Goal: Information Seeking & Learning: Learn about a topic

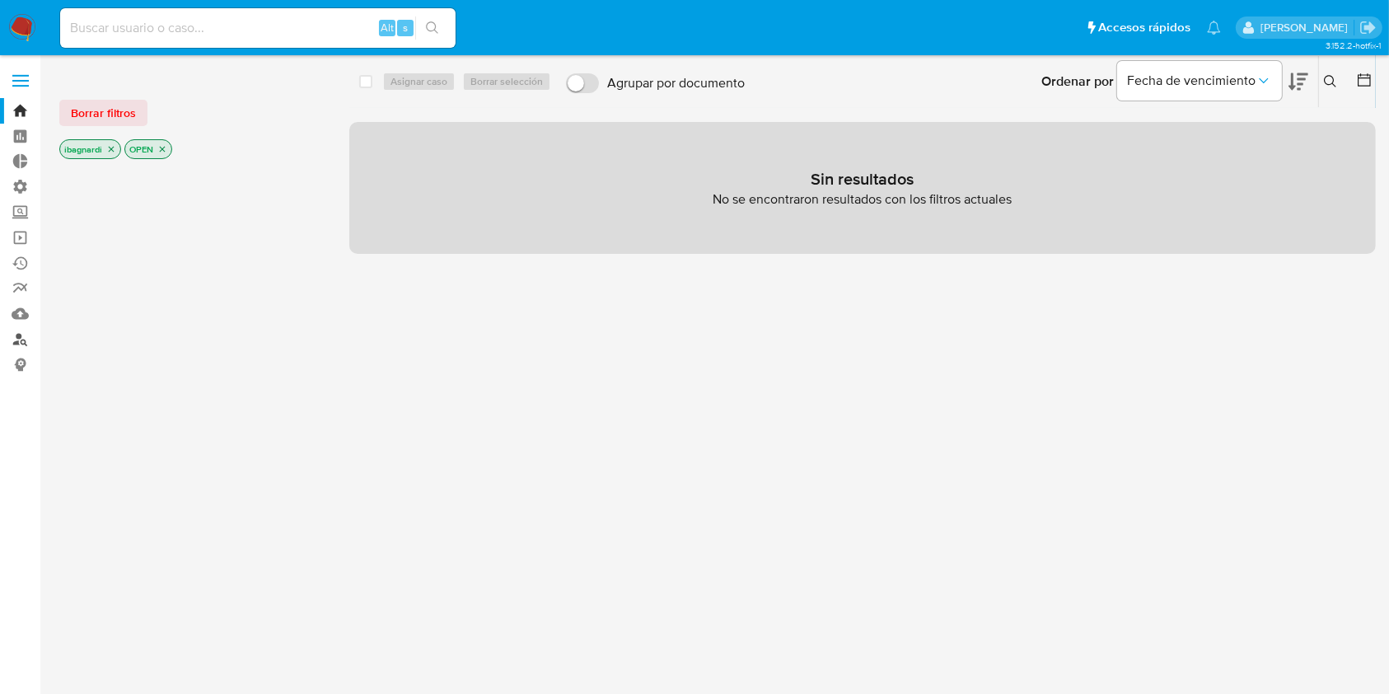
click at [26, 333] on link "Buscador de personas" at bounding box center [98, 339] width 196 height 26
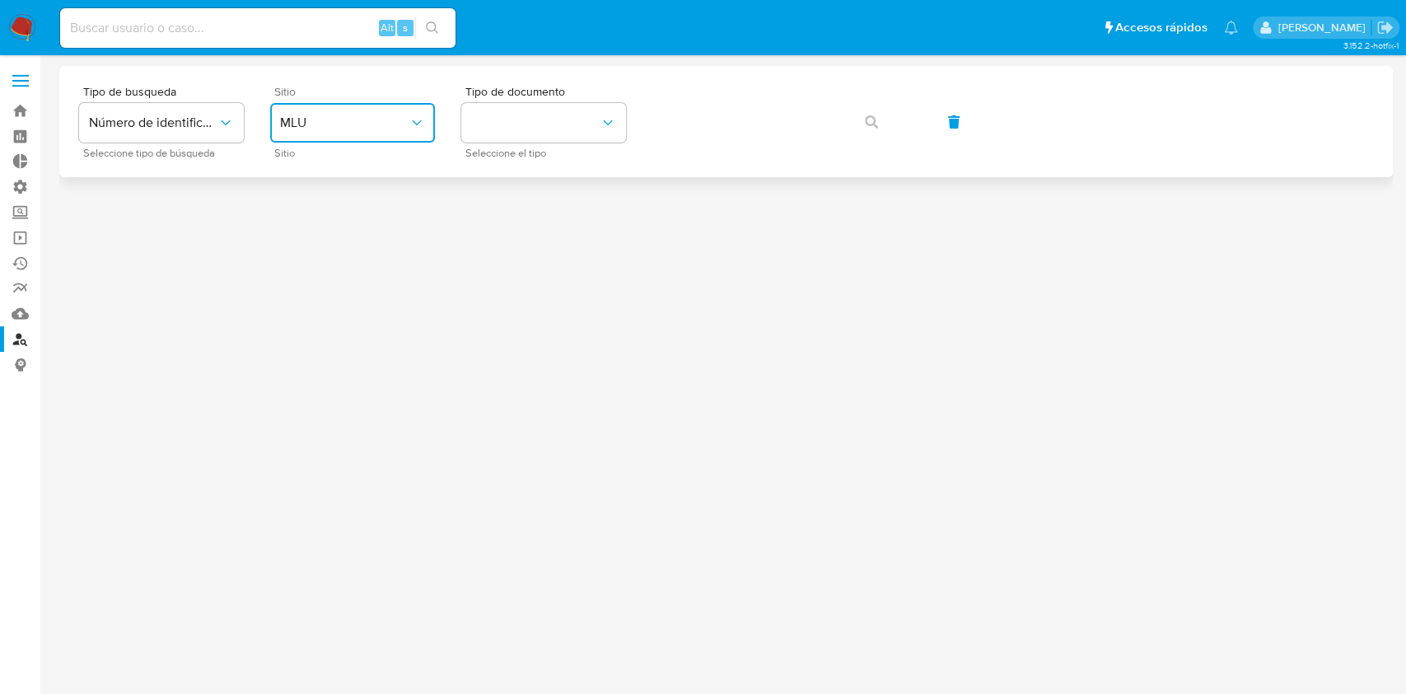
click at [319, 132] on button "MLU" at bounding box center [352, 123] width 165 height 40
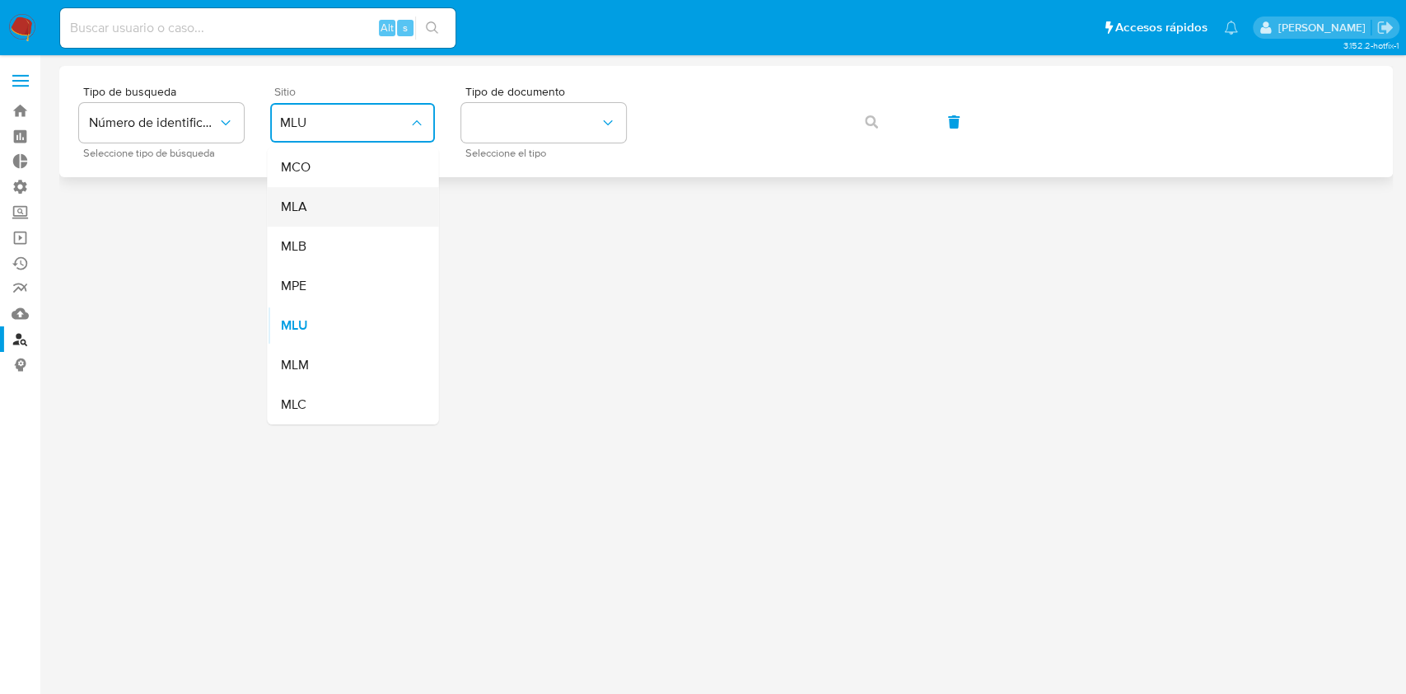
click at [323, 199] on div "MLA" at bounding box center [347, 207] width 135 height 40
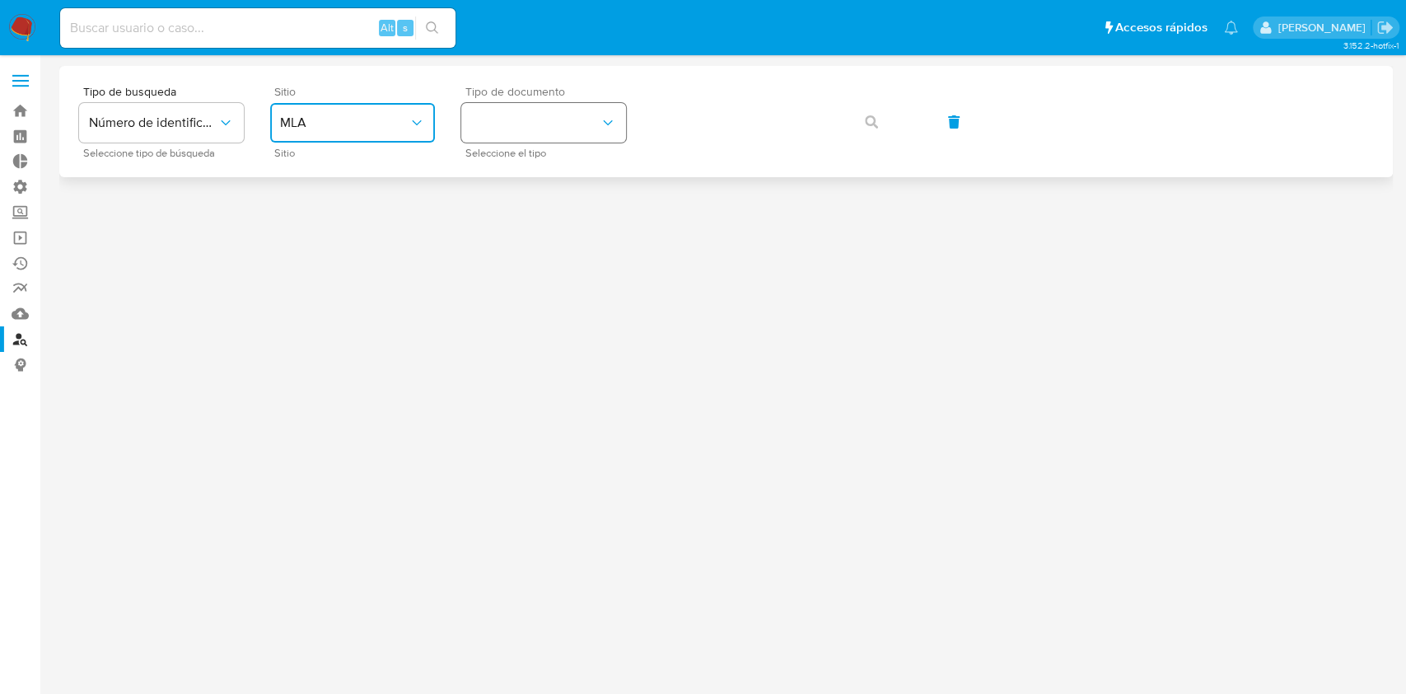
click at [554, 129] on button "identificationType" at bounding box center [543, 123] width 165 height 40
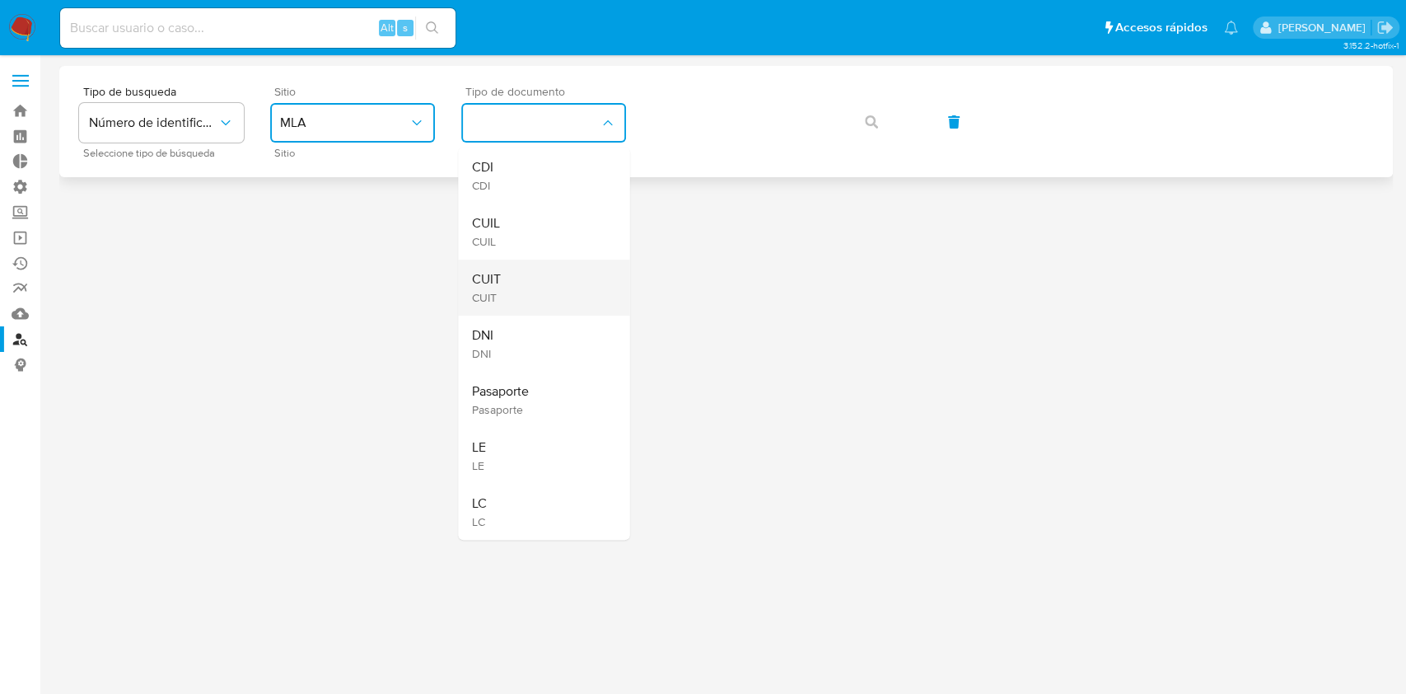
click at [536, 281] on div "CUIT CUIT" at bounding box center [538, 288] width 135 height 56
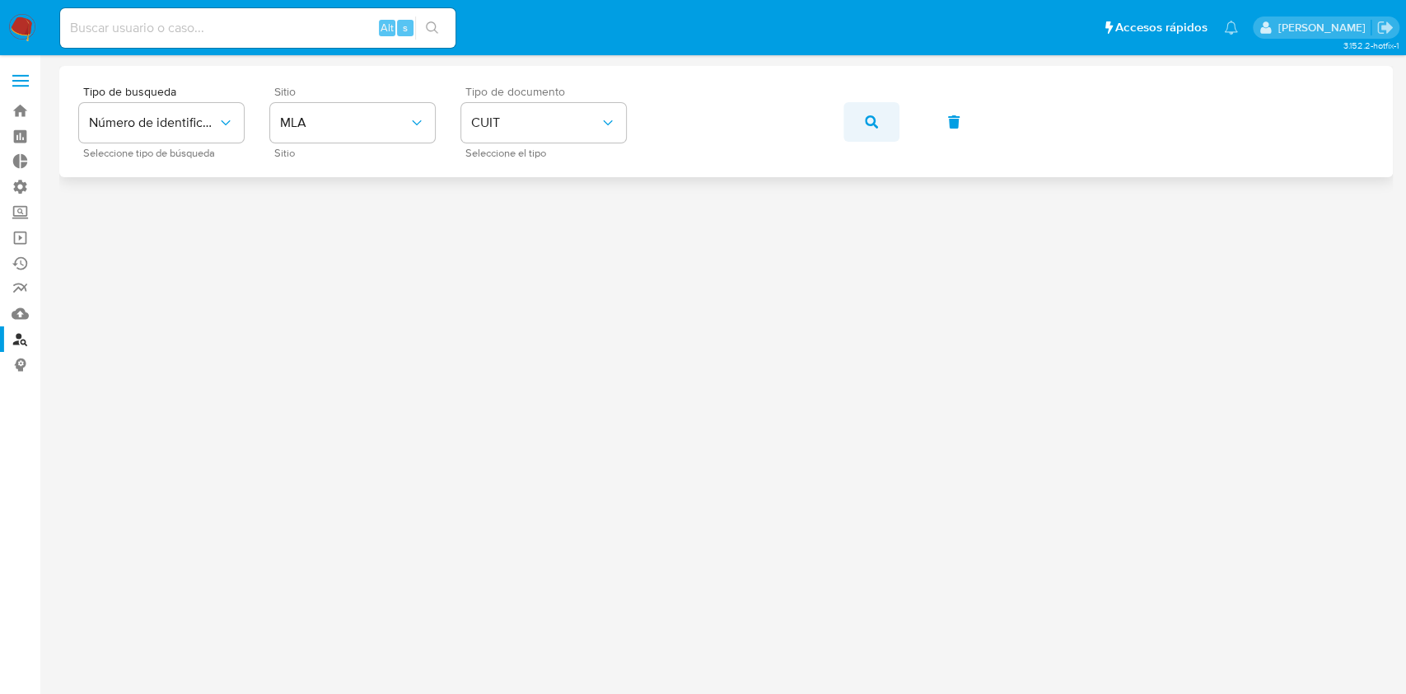
click at [852, 131] on button "button" at bounding box center [872, 122] width 56 height 40
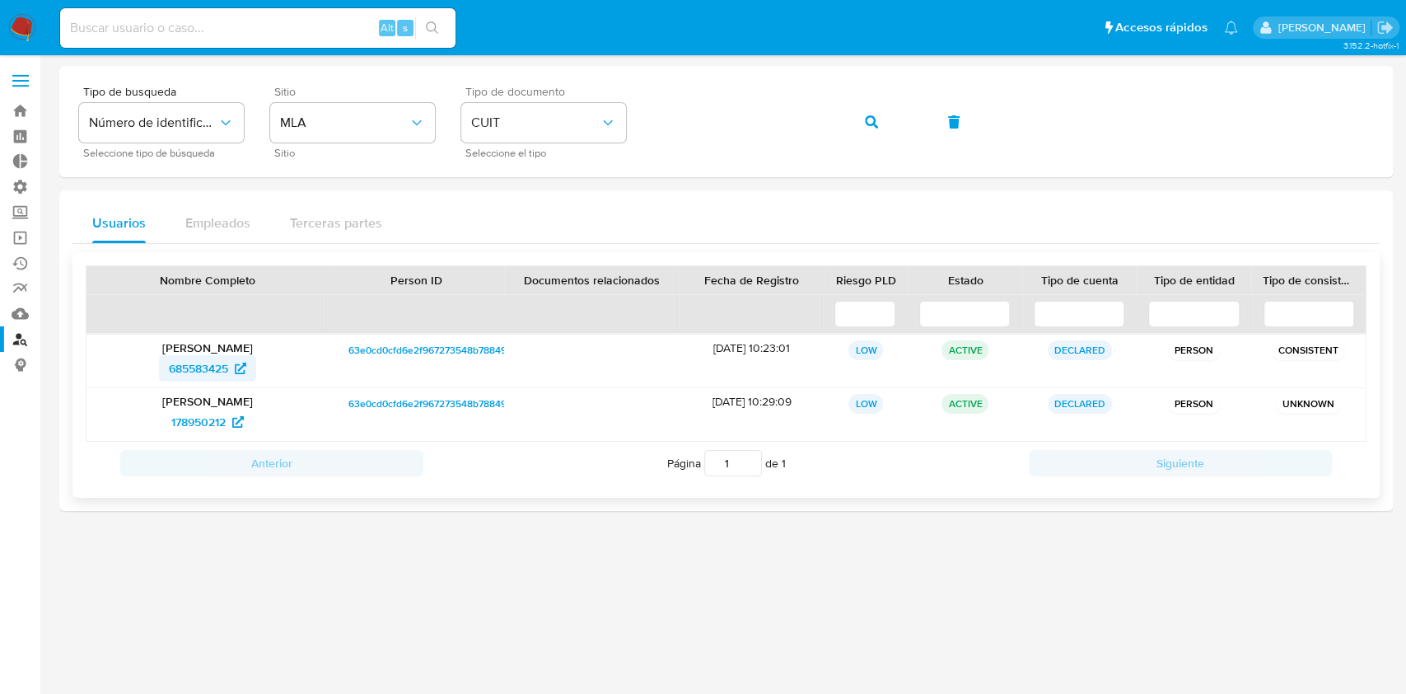
click at [194, 372] on span "685583425" at bounding box center [198, 368] width 59 height 26
click at [215, 360] on span "685583425" at bounding box center [198, 368] width 59 height 26
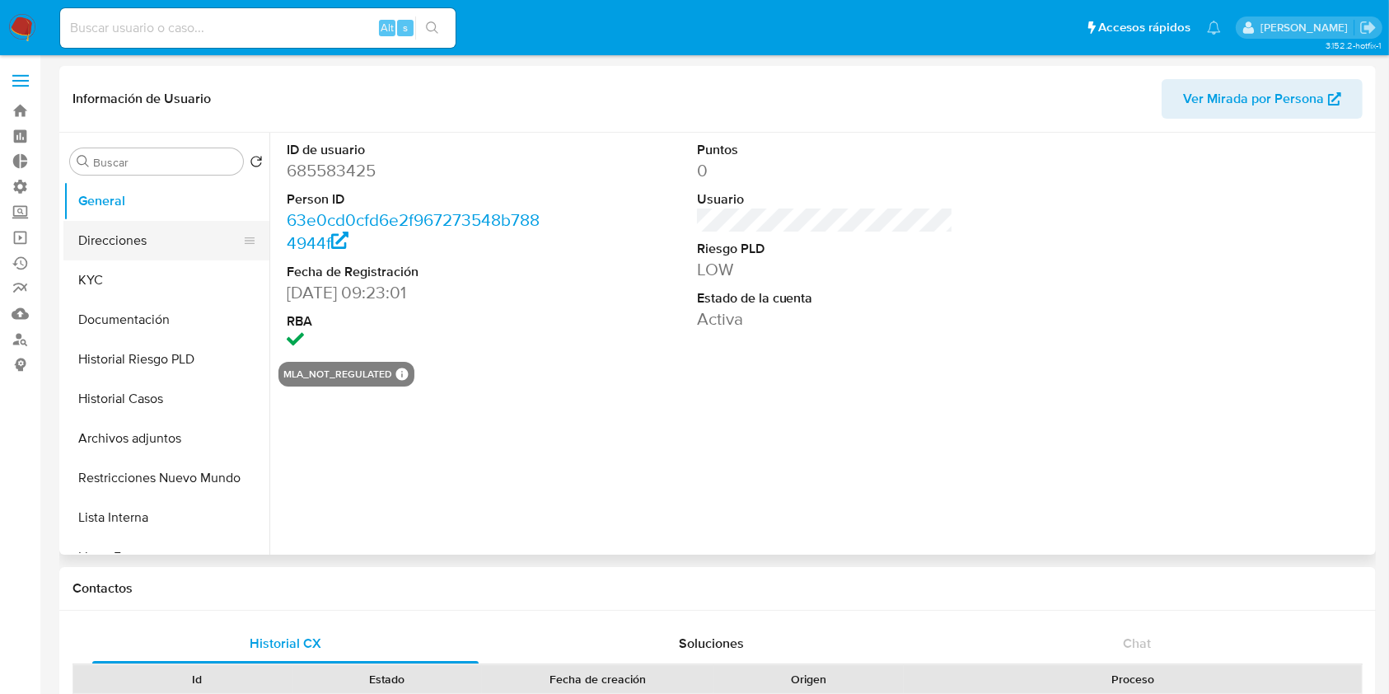
select select "10"
click at [136, 234] on button "Direcciones" at bounding box center [159, 241] width 193 height 40
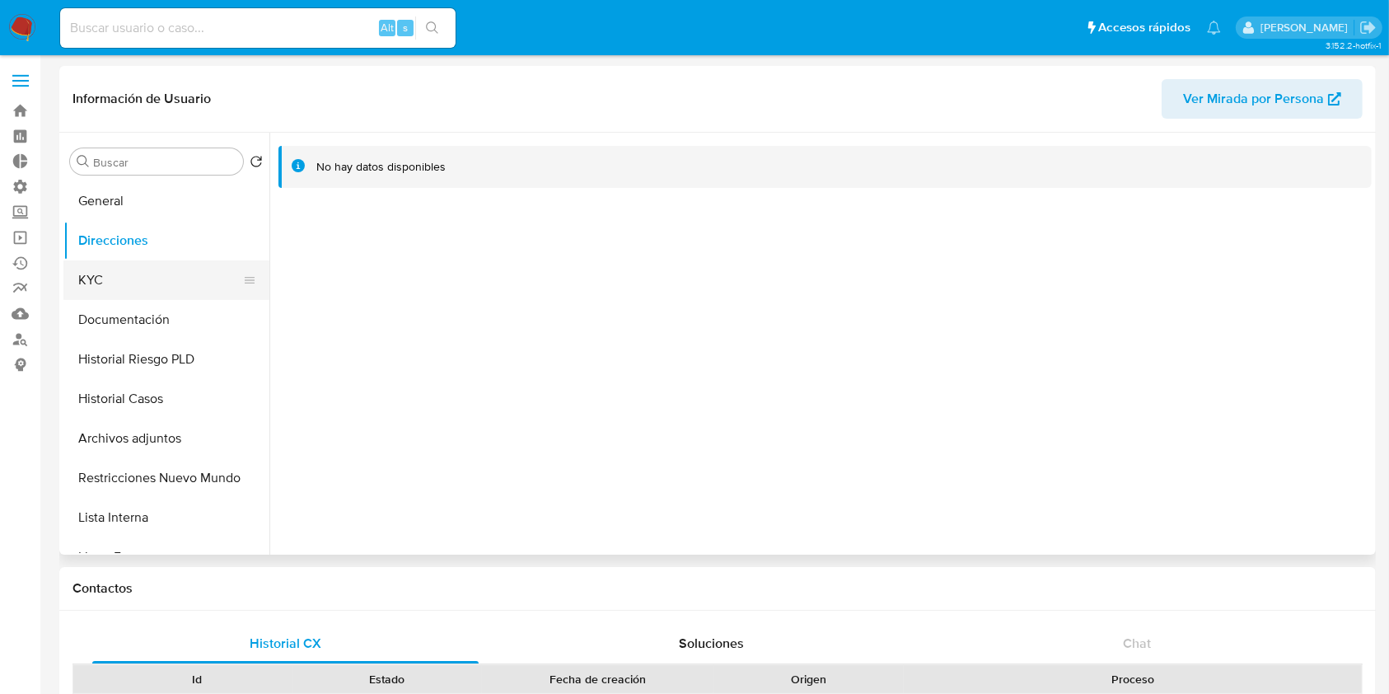
click at [147, 269] on button "KYC" at bounding box center [159, 280] width 193 height 40
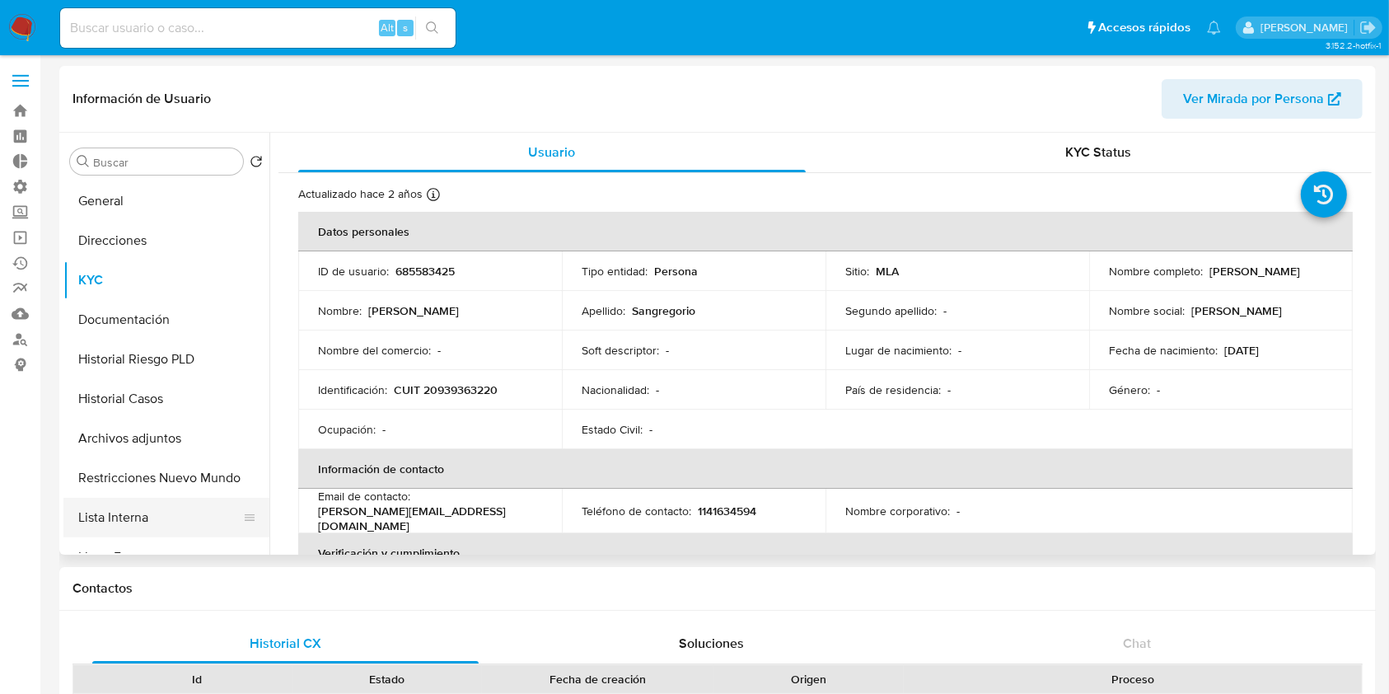
click at [152, 513] on button "Lista Interna" at bounding box center [159, 518] width 193 height 40
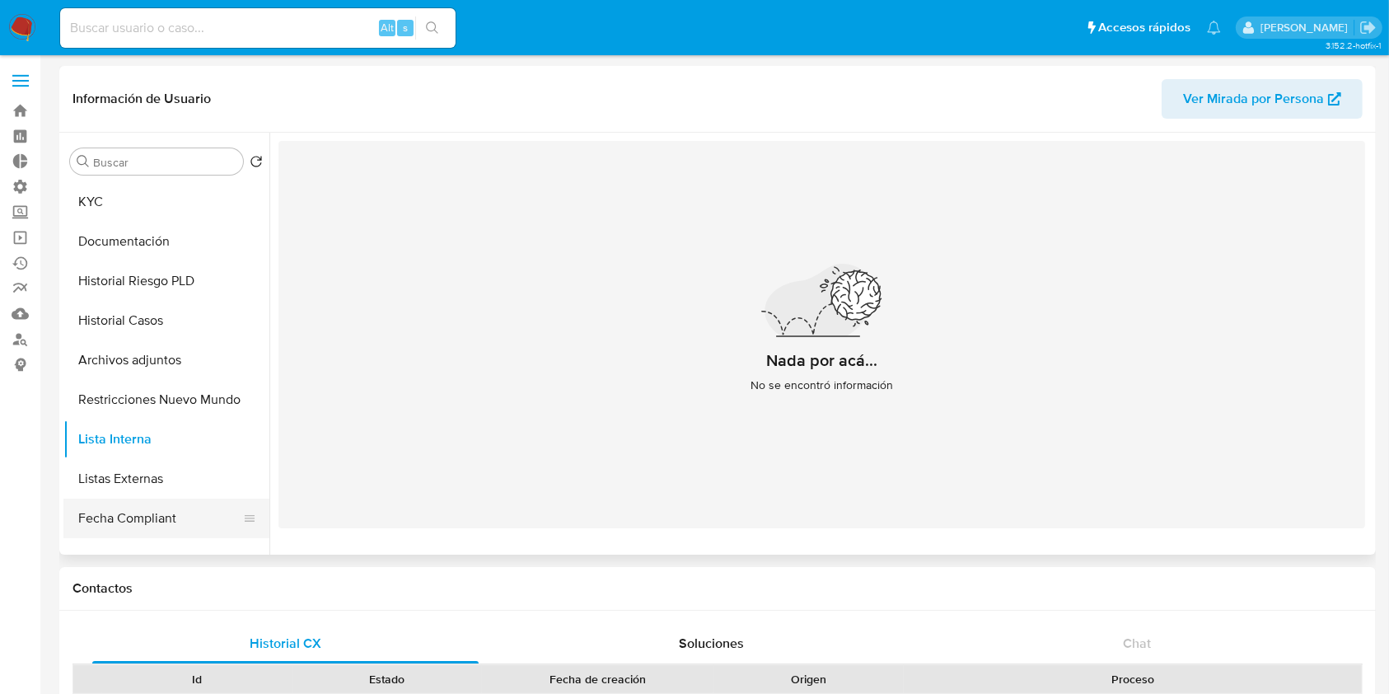
scroll to position [110, 0]
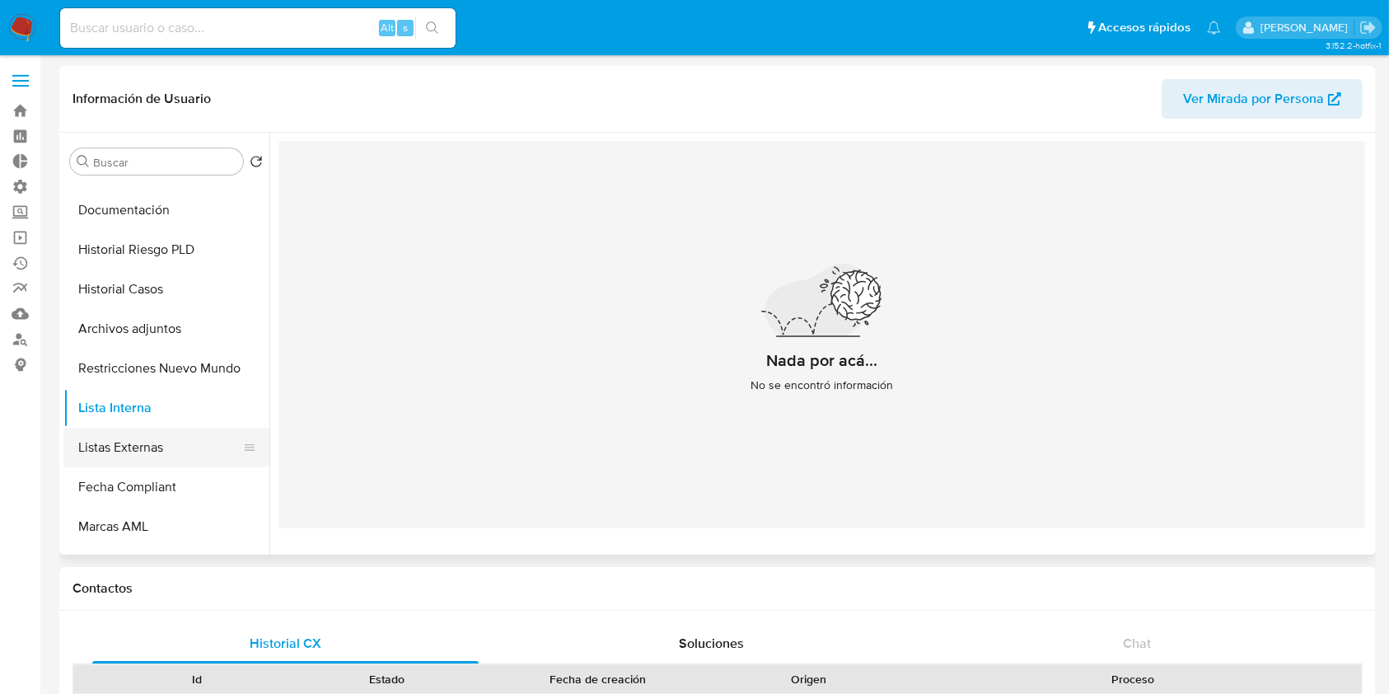
click at [163, 436] on button "Listas Externas" at bounding box center [159, 448] width 193 height 40
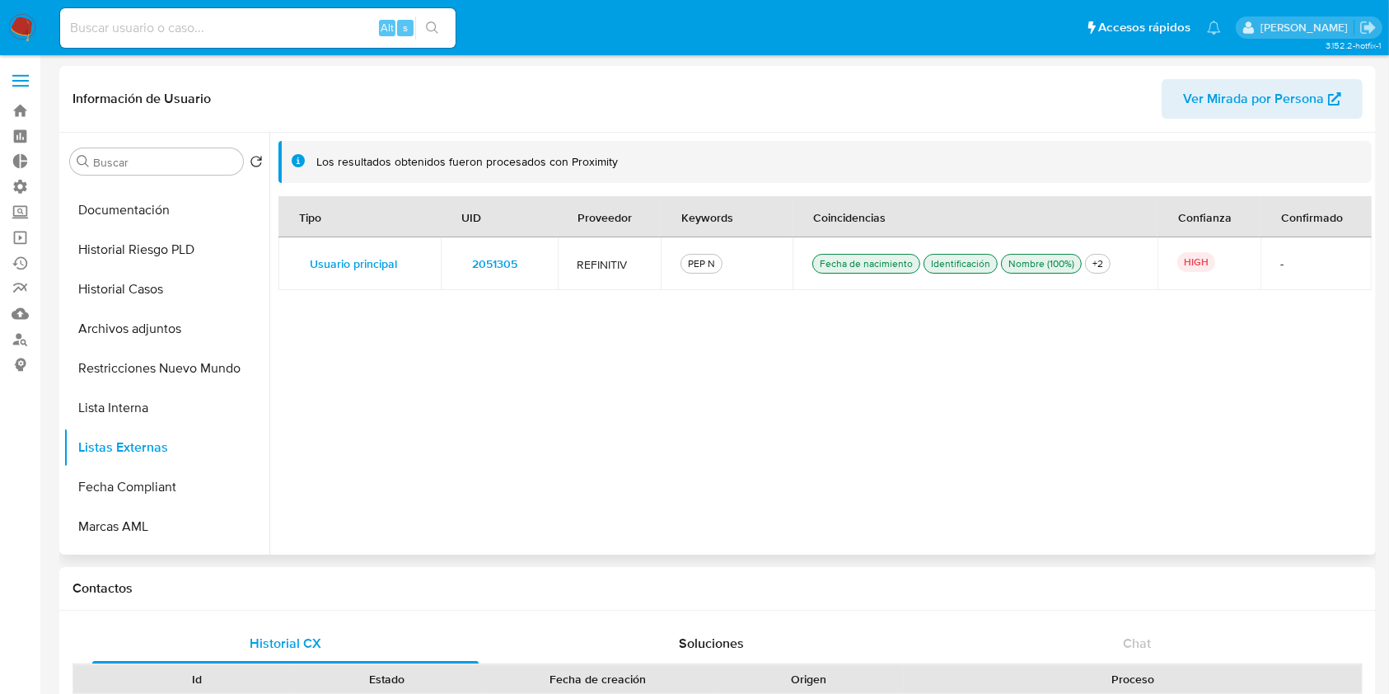
click at [492, 267] on span "2051305" at bounding box center [494, 263] width 45 height 23
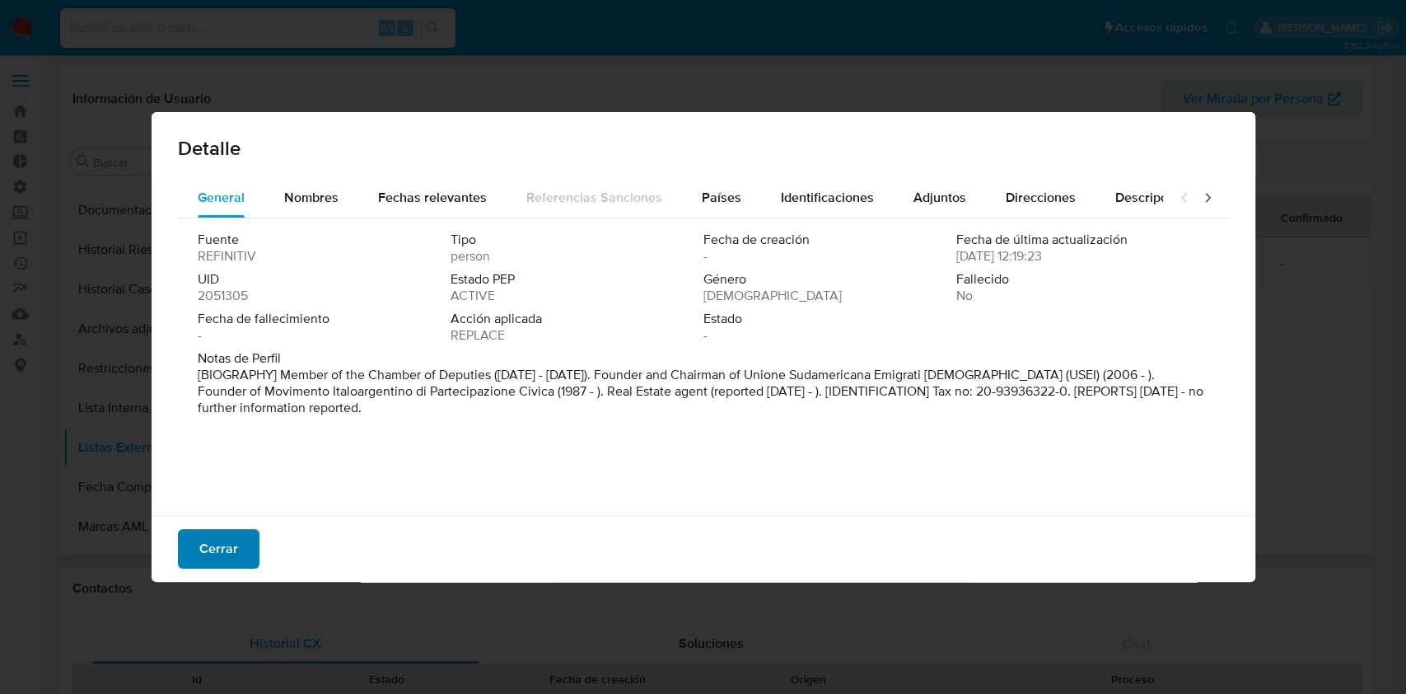
click at [209, 544] on span "Cerrar" at bounding box center [218, 549] width 39 height 36
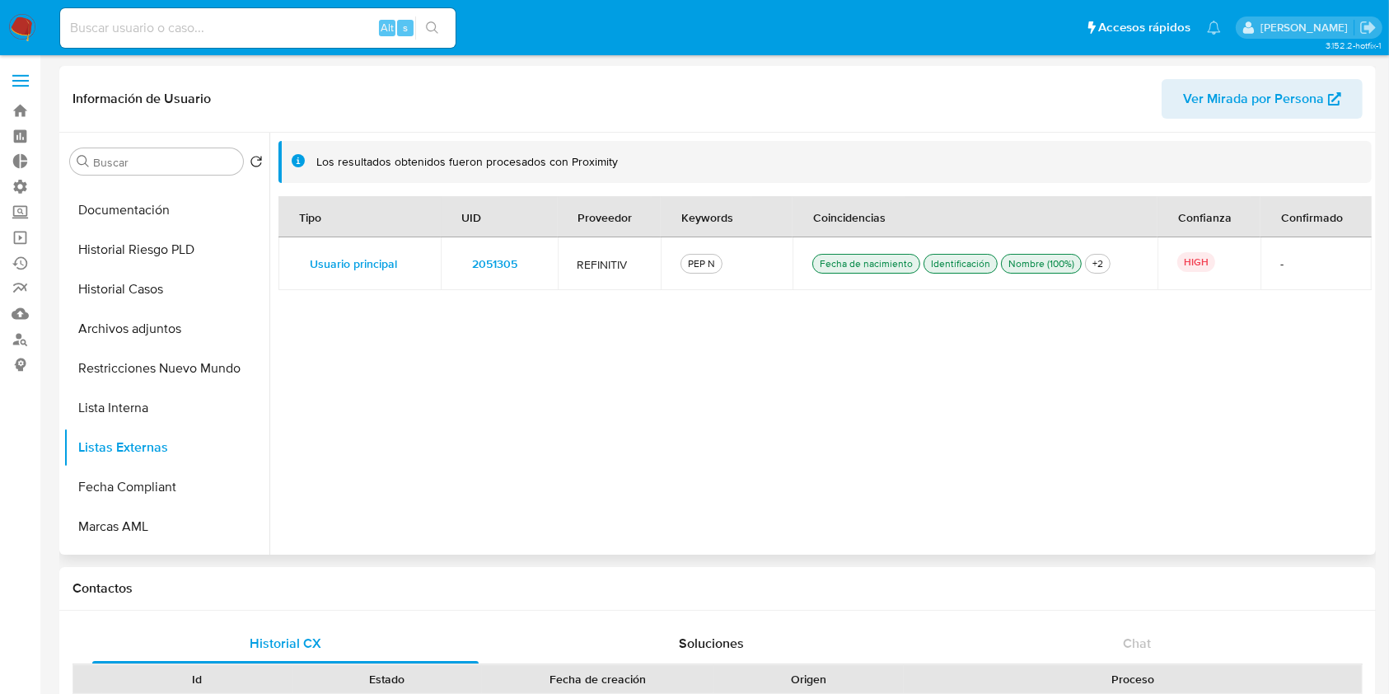
click at [504, 265] on span "2051305" at bounding box center [494, 263] width 45 height 23
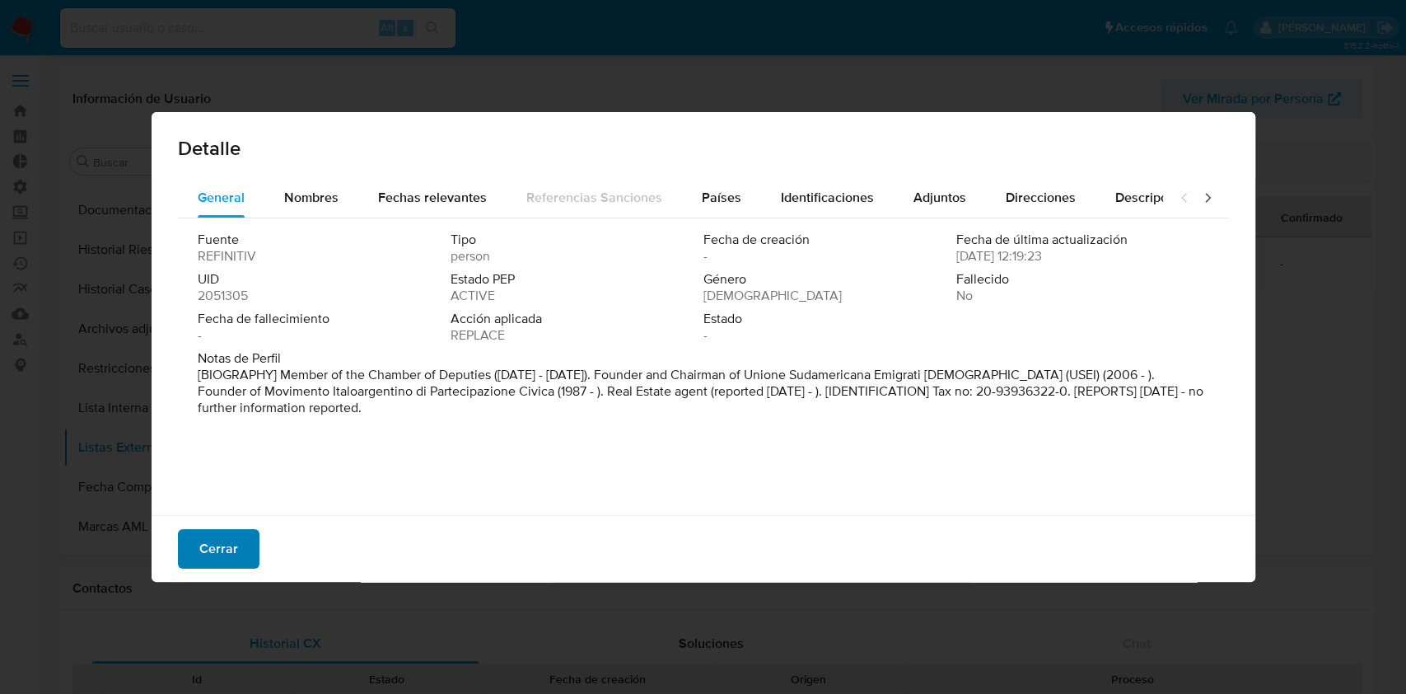
click at [235, 543] on span "Cerrar" at bounding box center [218, 549] width 39 height 36
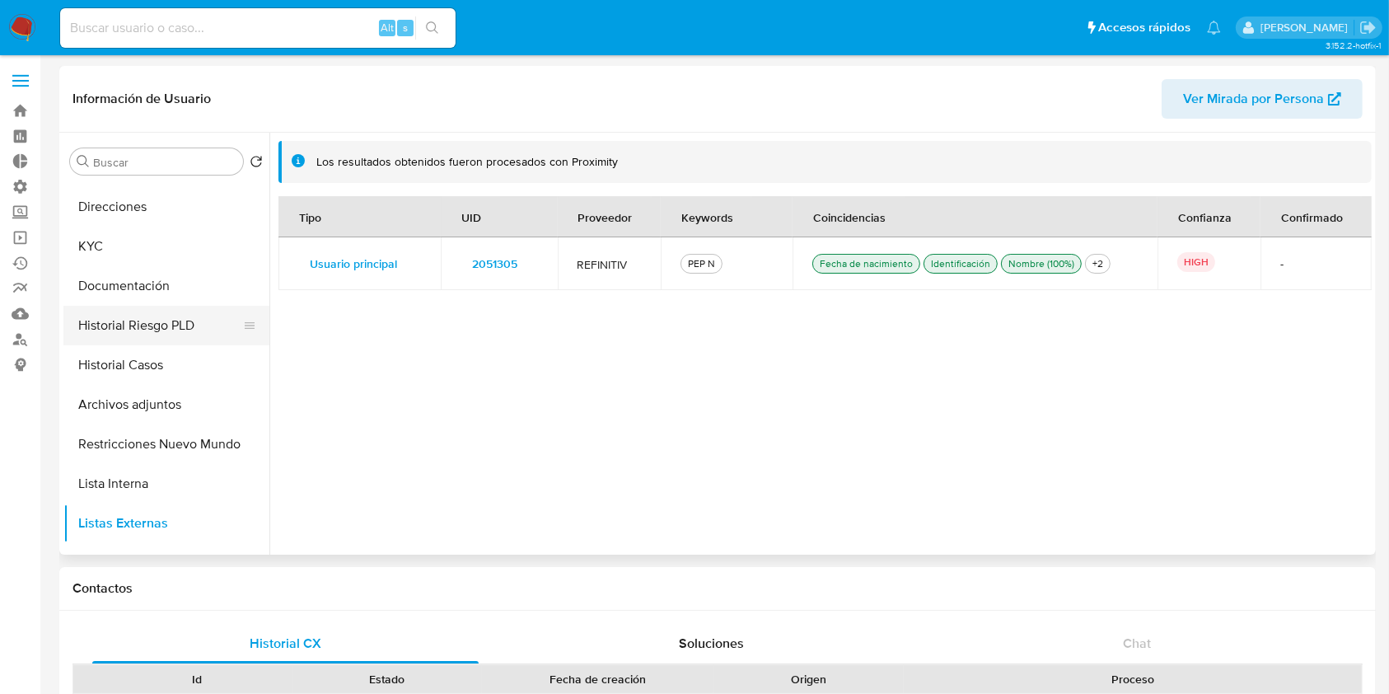
scroll to position [0, 0]
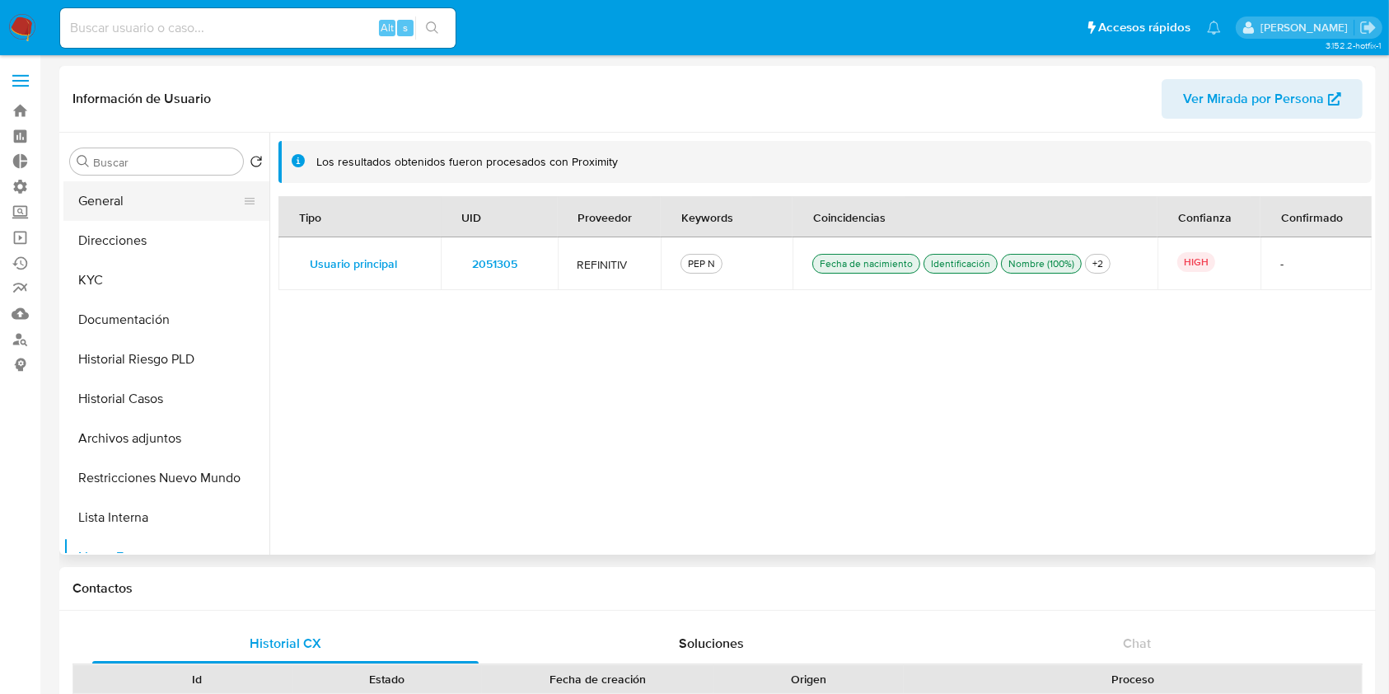
click at [126, 203] on button "General" at bounding box center [159, 201] width 193 height 40
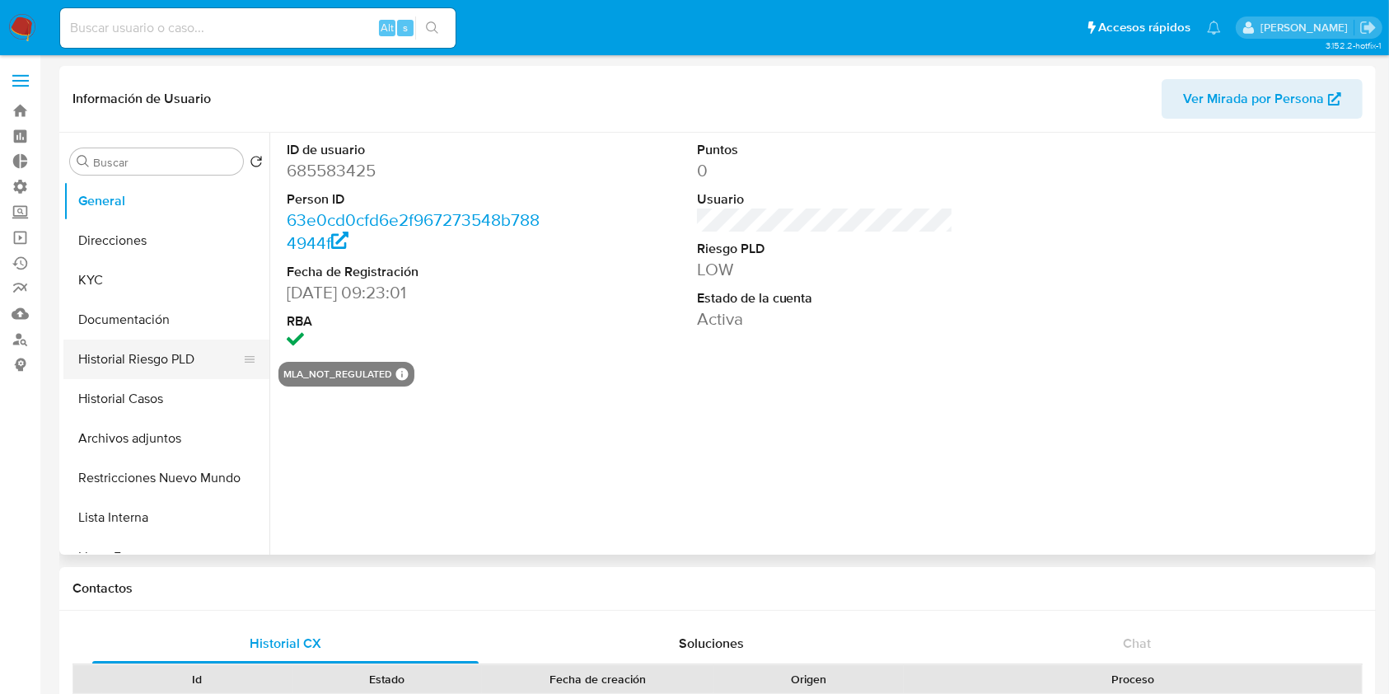
select select "10"
click at [158, 391] on button "Historial Casos" at bounding box center [159, 399] width 193 height 40
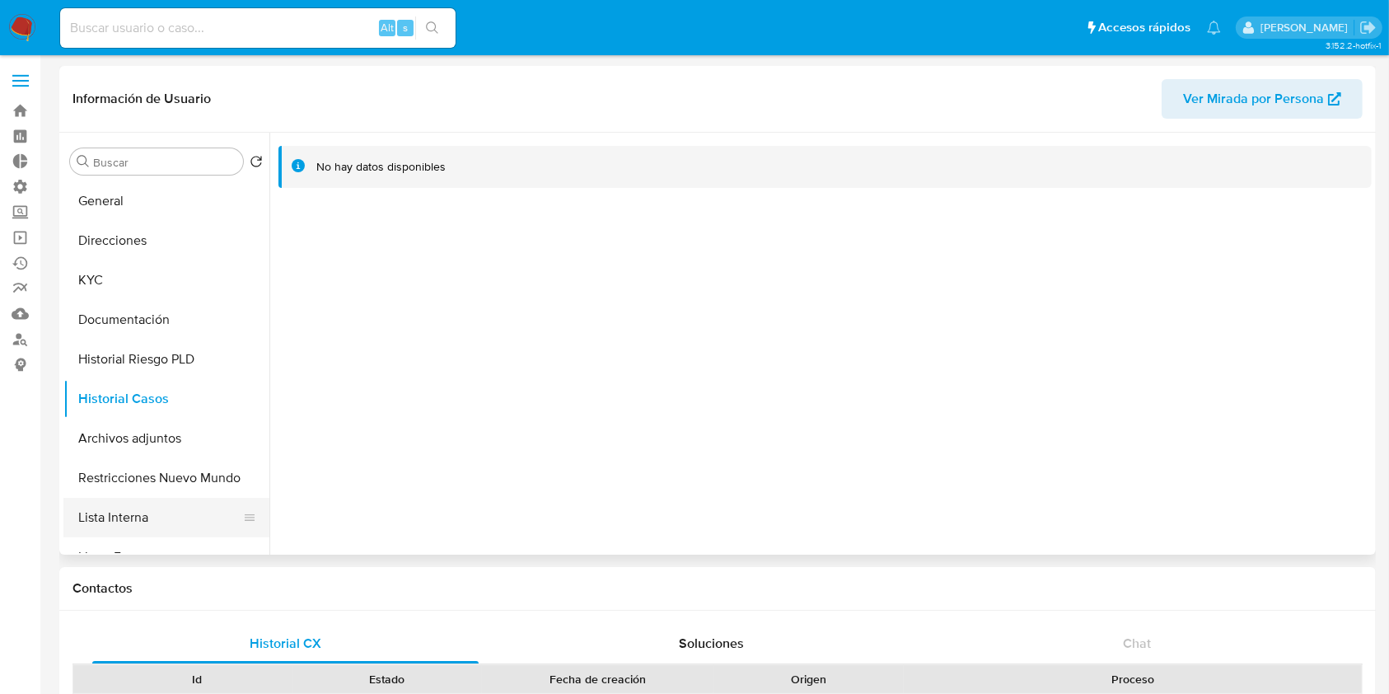
click at [125, 511] on button "Lista Interna" at bounding box center [159, 518] width 193 height 40
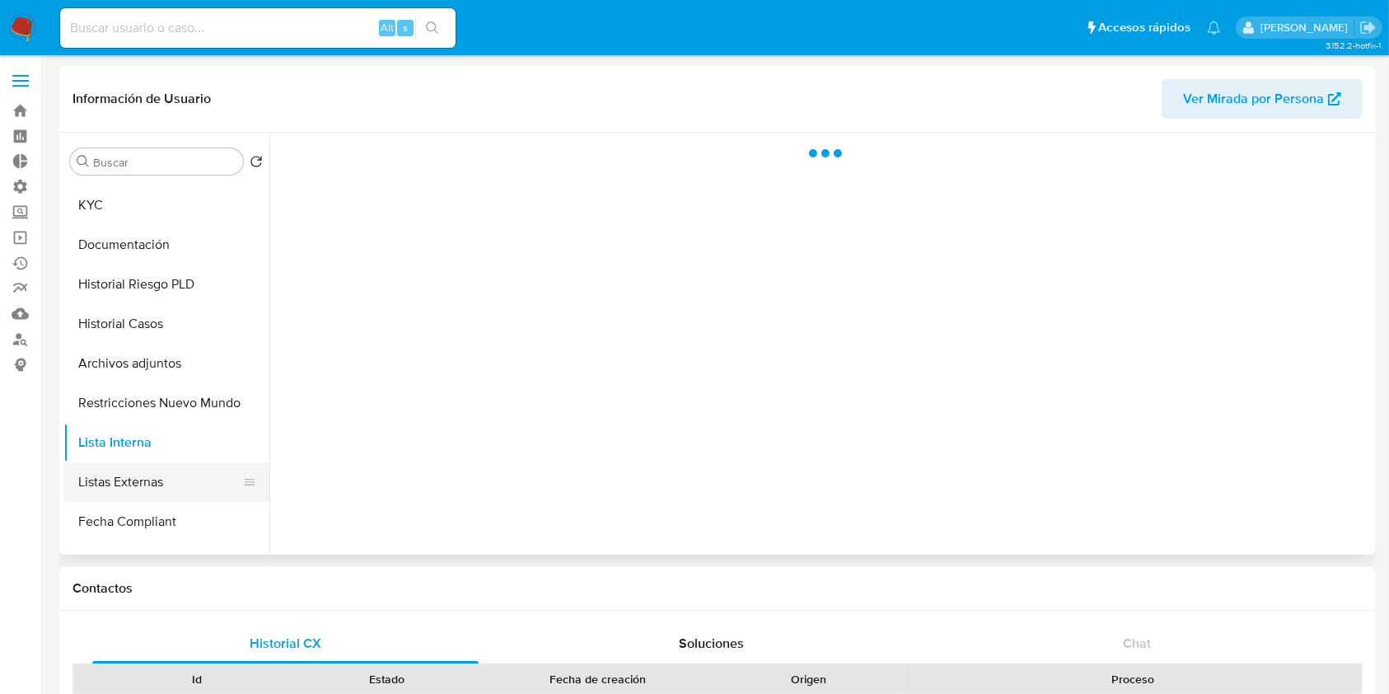
scroll to position [110, 0]
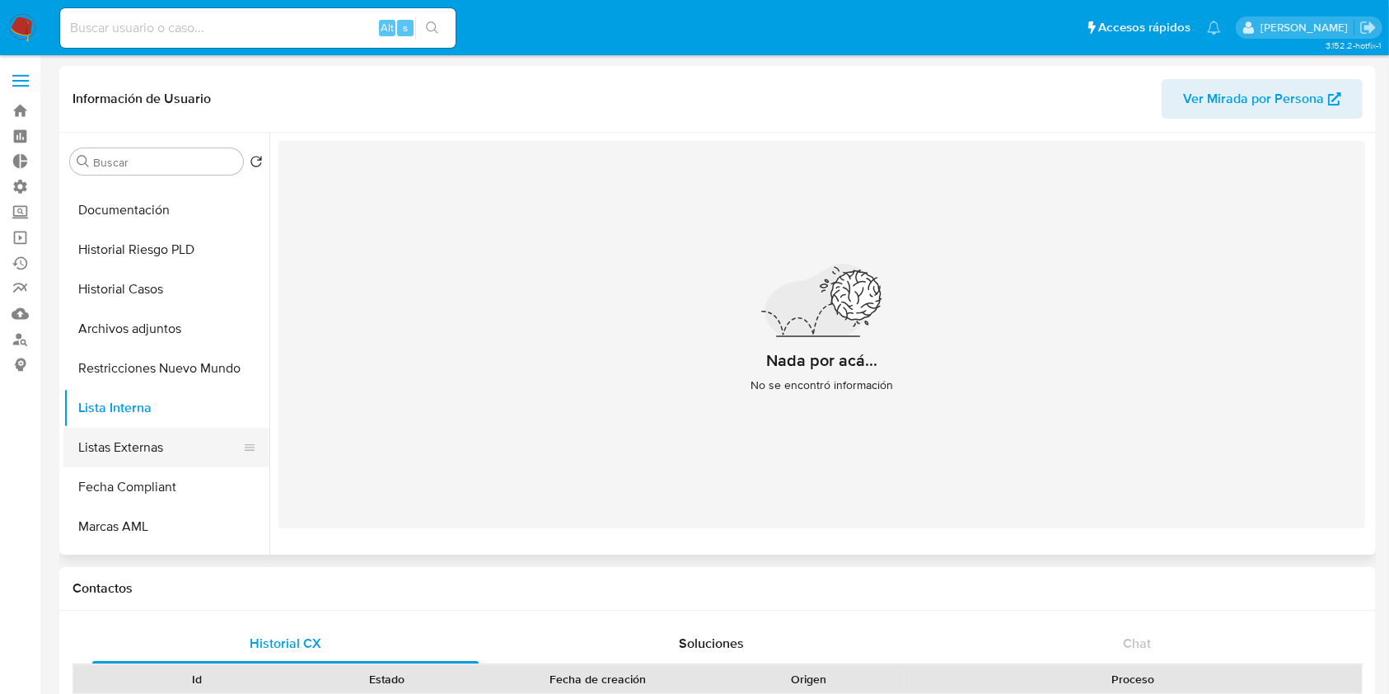
click at [157, 441] on button "Listas Externas" at bounding box center [159, 448] width 193 height 40
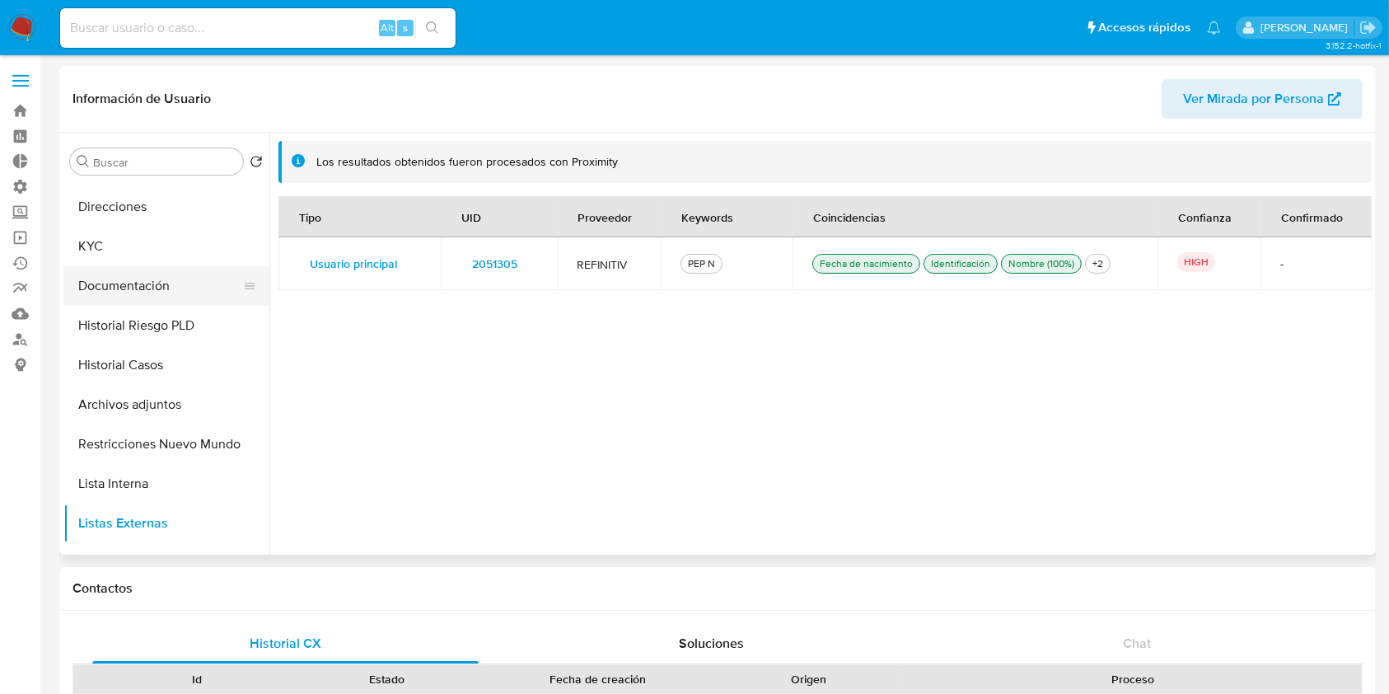
scroll to position [0, 0]
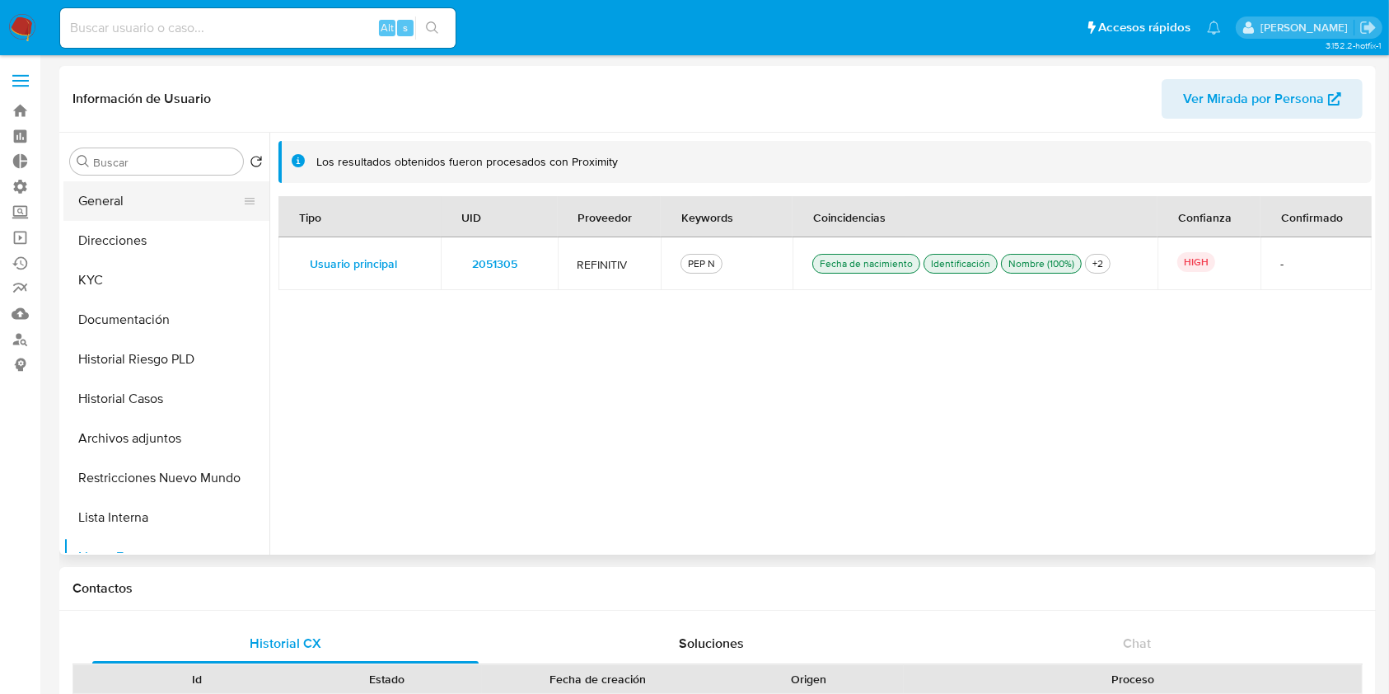
click at [223, 204] on button "General" at bounding box center [159, 201] width 193 height 40
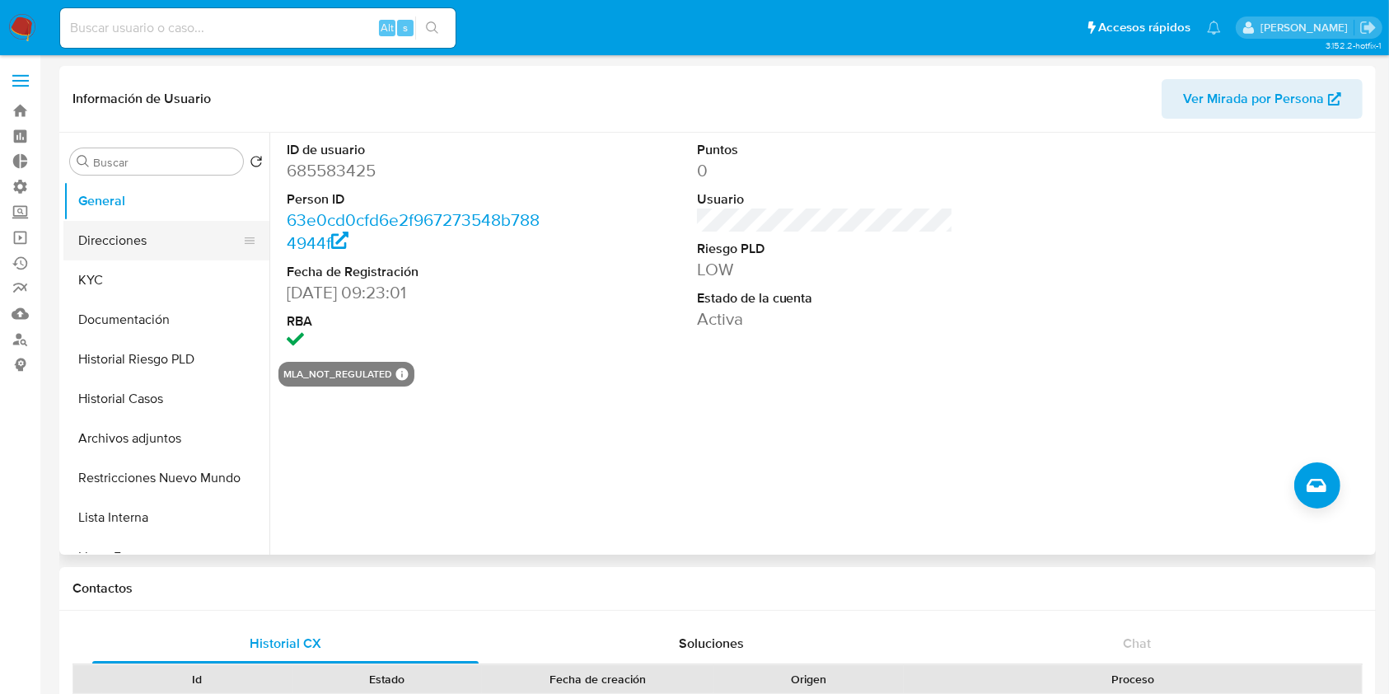
click at [115, 240] on button "Direcciones" at bounding box center [159, 241] width 193 height 40
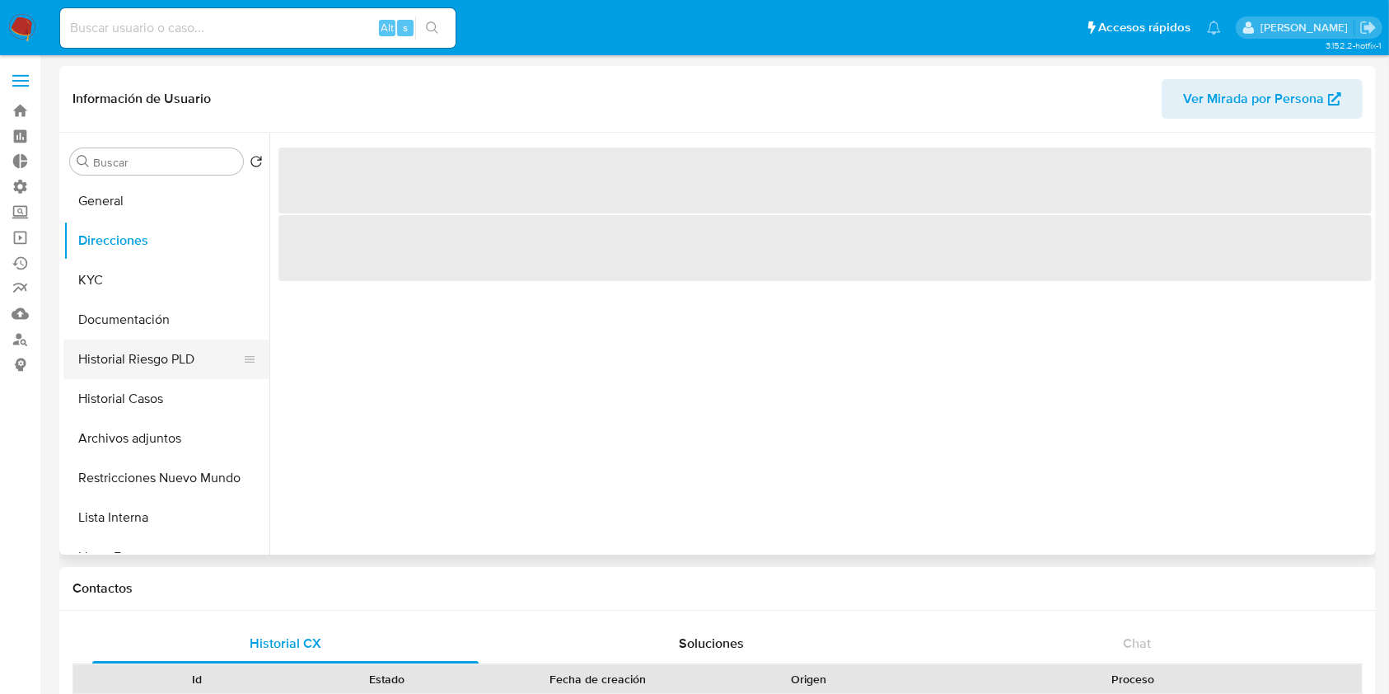
click at [141, 358] on button "Historial Riesgo PLD" at bounding box center [159, 359] width 193 height 40
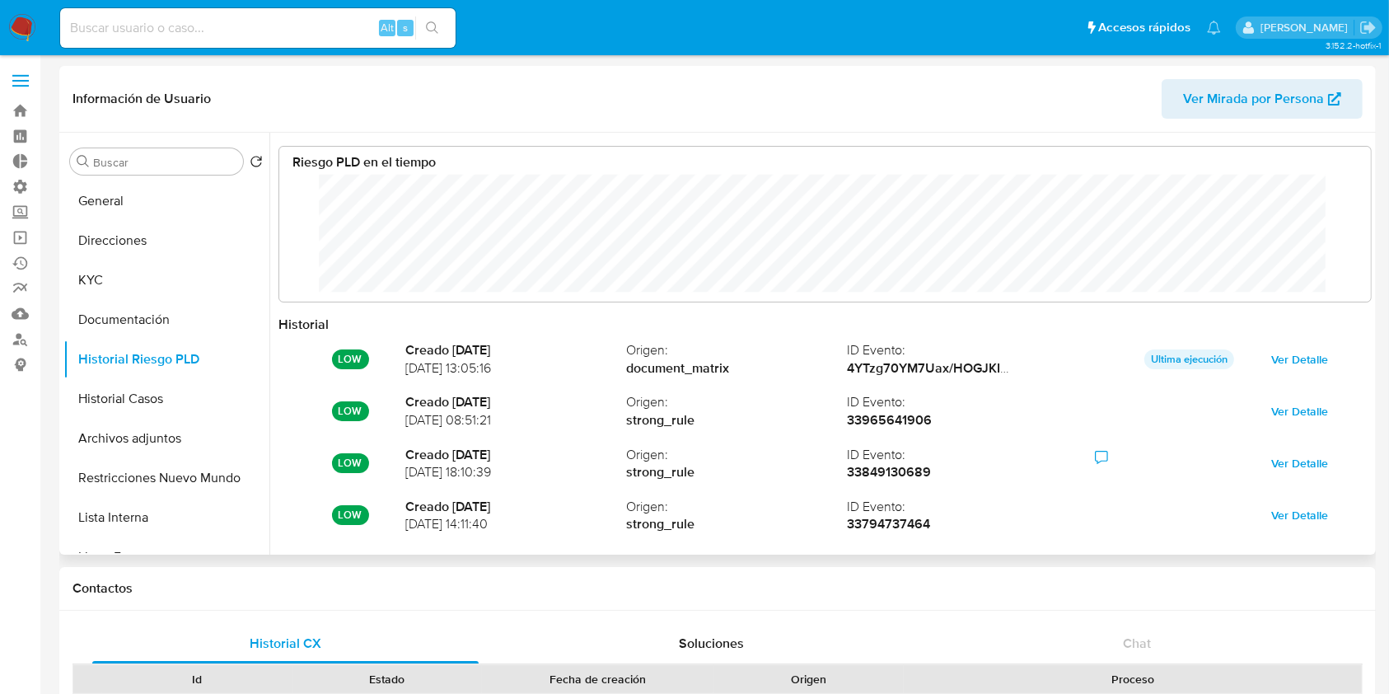
scroll to position [87, 0]
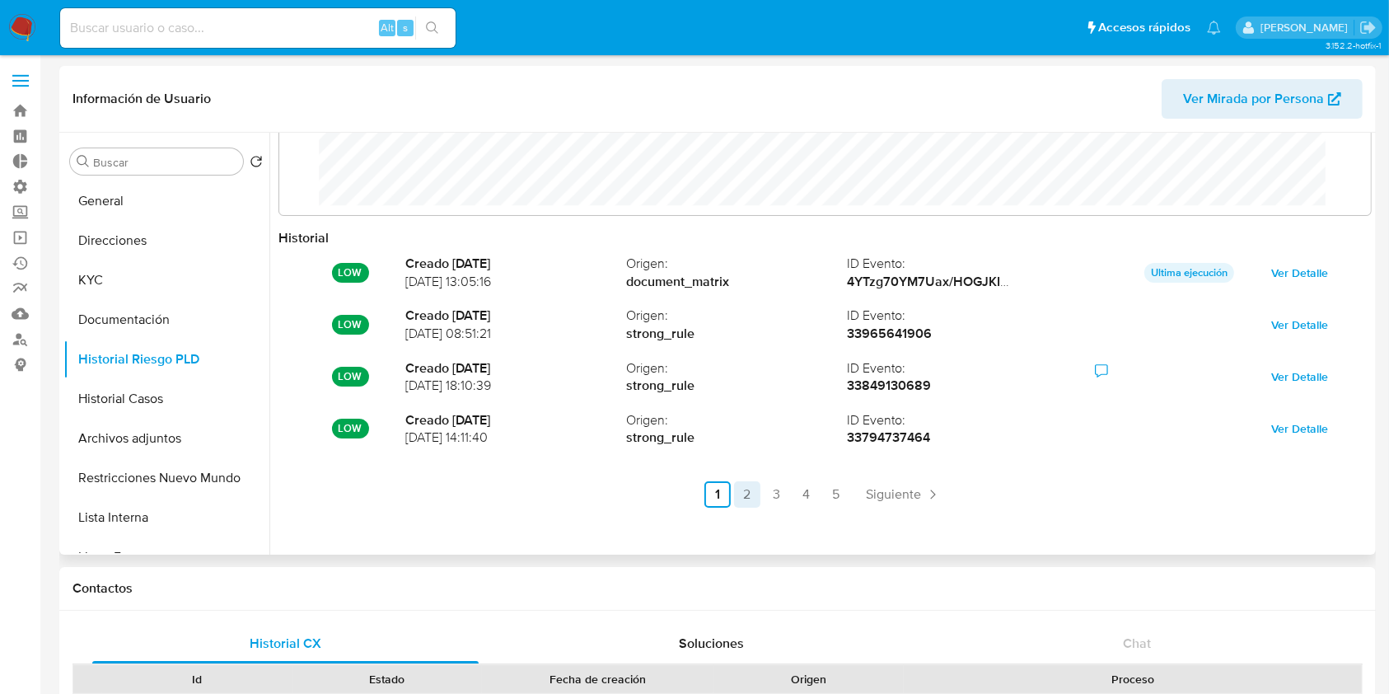
click at [740, 490] on link "2" at bounding box center [747, 494] width 26 height 26
click at [817, 484] on link "3" at bounding box center [821, 494] width 26 height 26
click at [851, 498] on link "4" at bounding box center [851, 494] width 26 height 26
click at [879, 491] on link "5" at bounding box center [881, 494] width 26 height 26
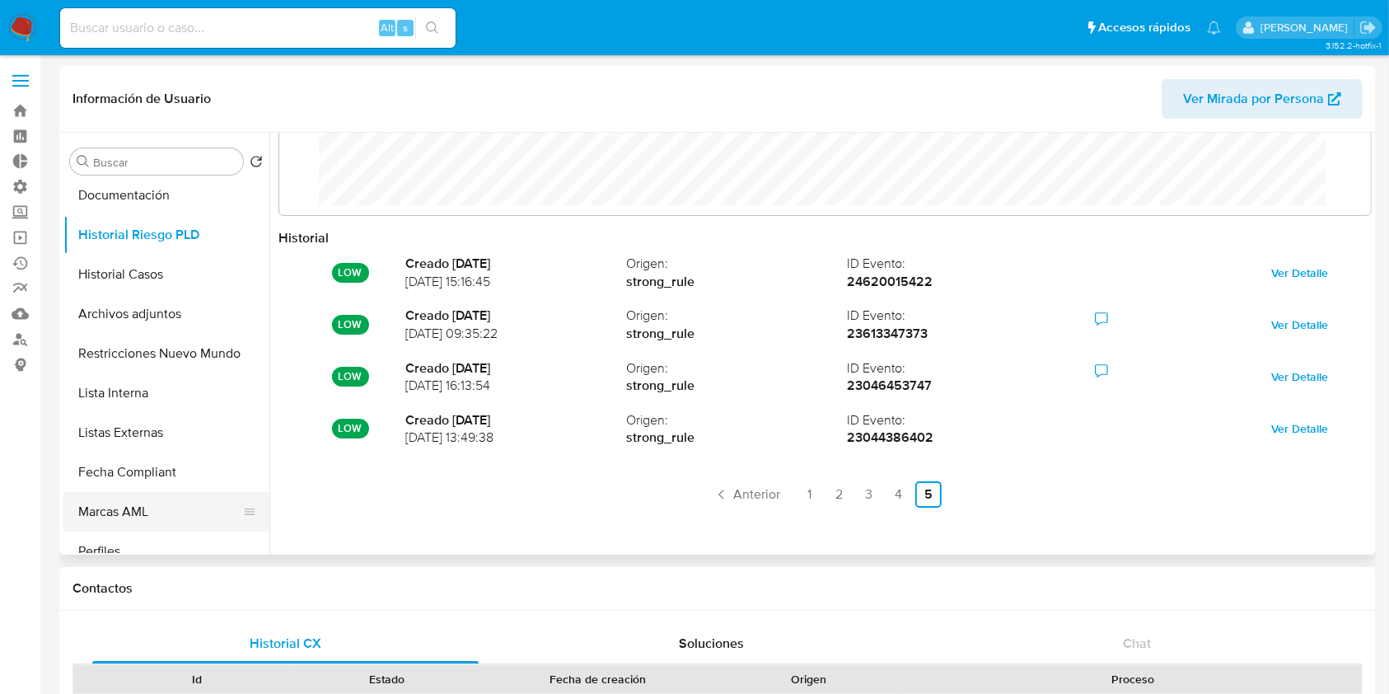
scroll to position [219, 0]
